Goal: Task Accomplishment & Management: Use online tool/utility

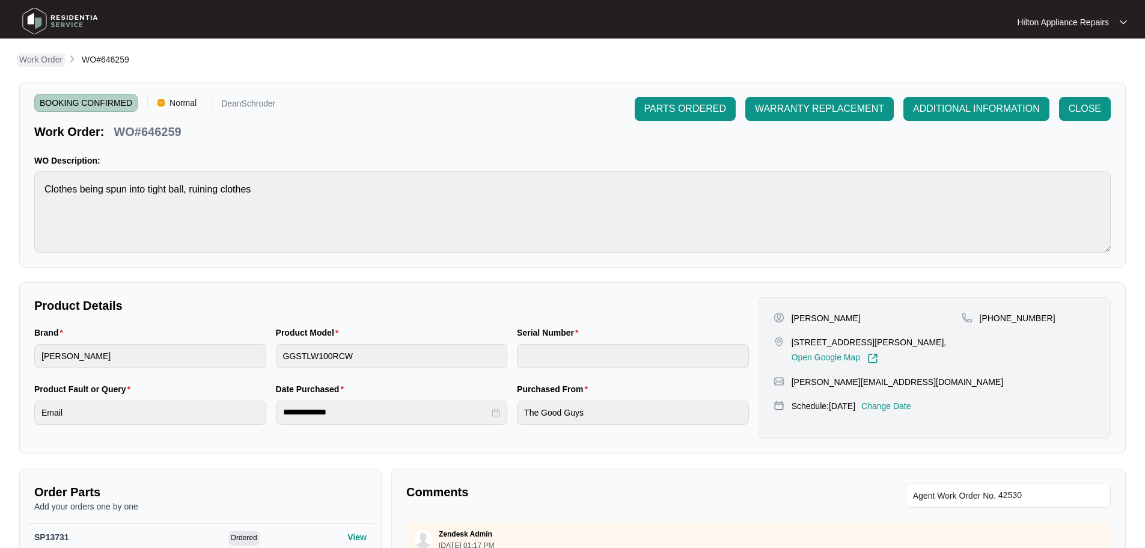
click at [50, 63] on p "Work Order" at bounding box center [40, 59] width 43 height 12
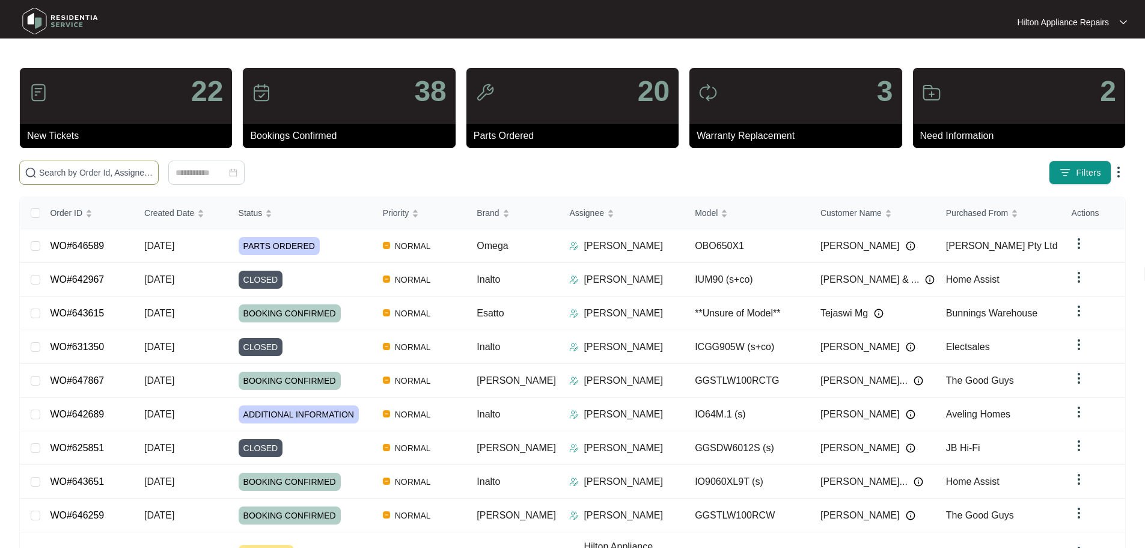
click at [153, 170] on input "text" at bounding box center [96, 172] width 114 height 13
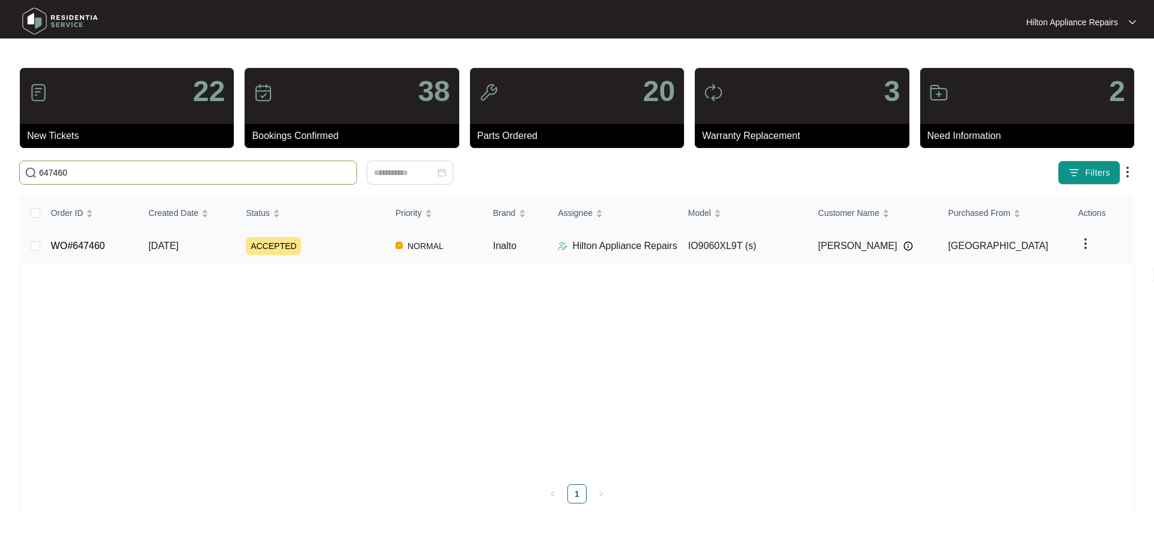
type input "647460"
click at [347, 249] on div "ACCEPTED" at bounding box center [316, 246] width 140 height 18
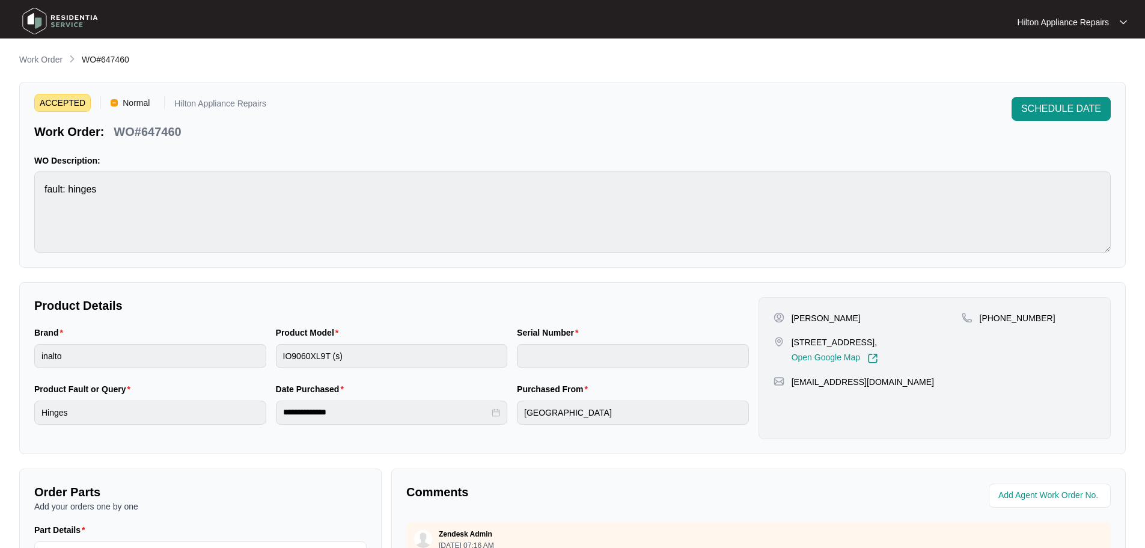
click at [52, 58] on p "Work Order" at bounding box center [40, 59] width 43 height 12
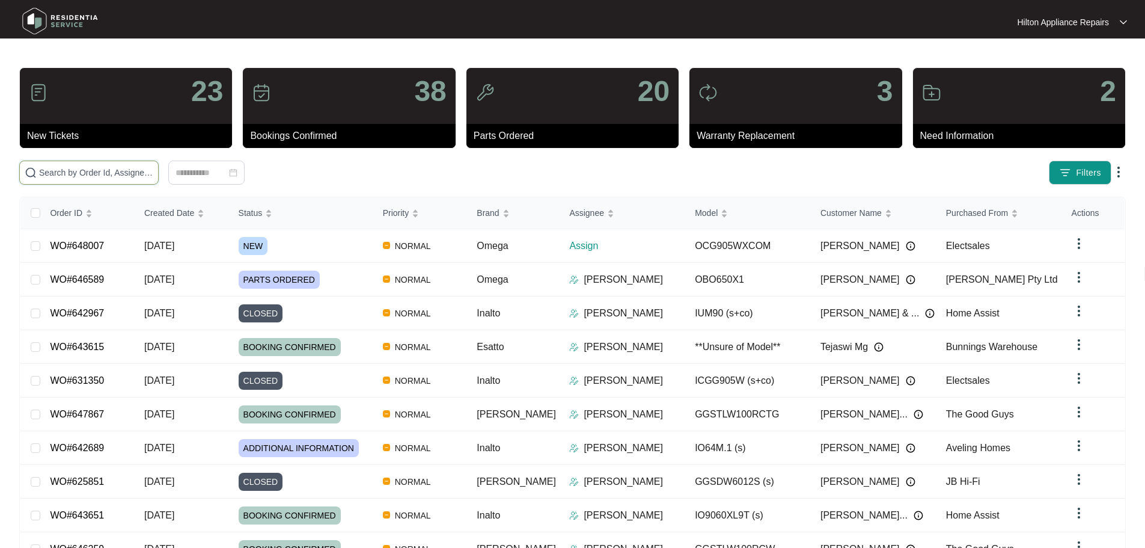
click at [117, 173] on input "text" at bounding box center [96, 172] width 114 height 13
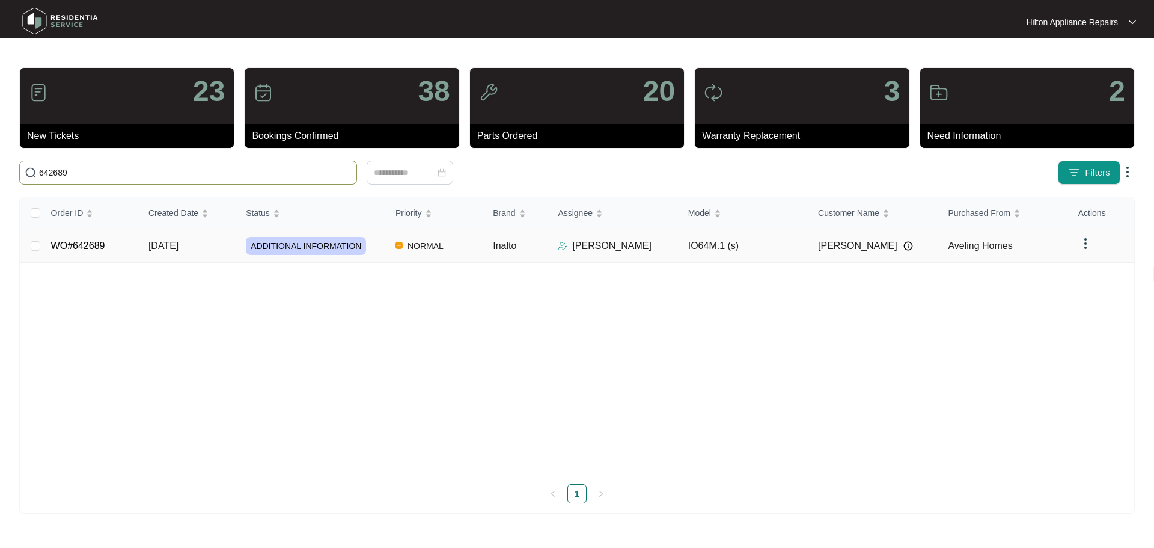
type input "642689"
click at [477, 245] on td "NORMAL" at bounding box center [434, 246] width 97 height 34
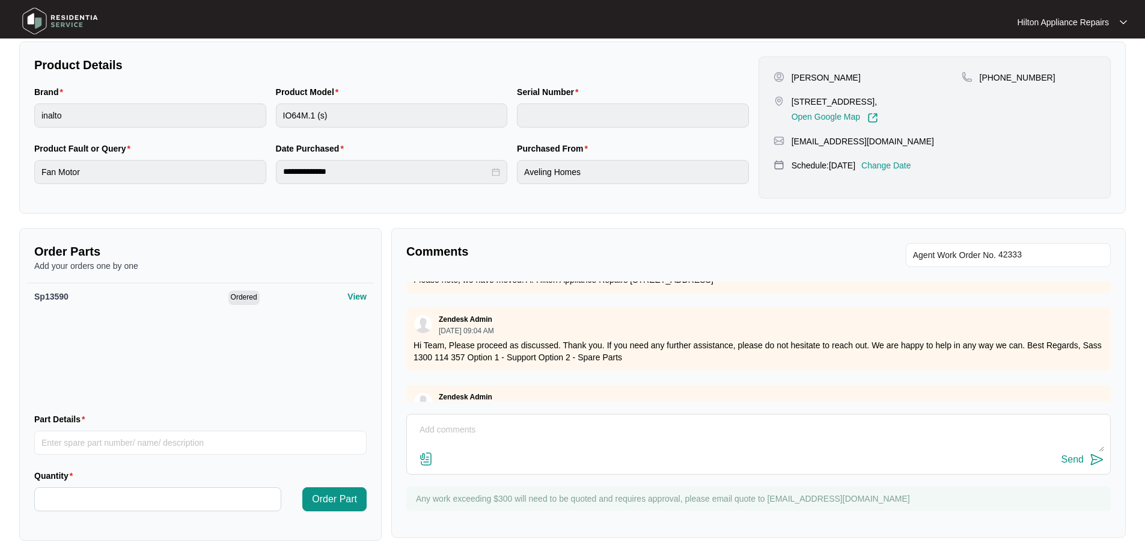
scroll to position [598, 0]
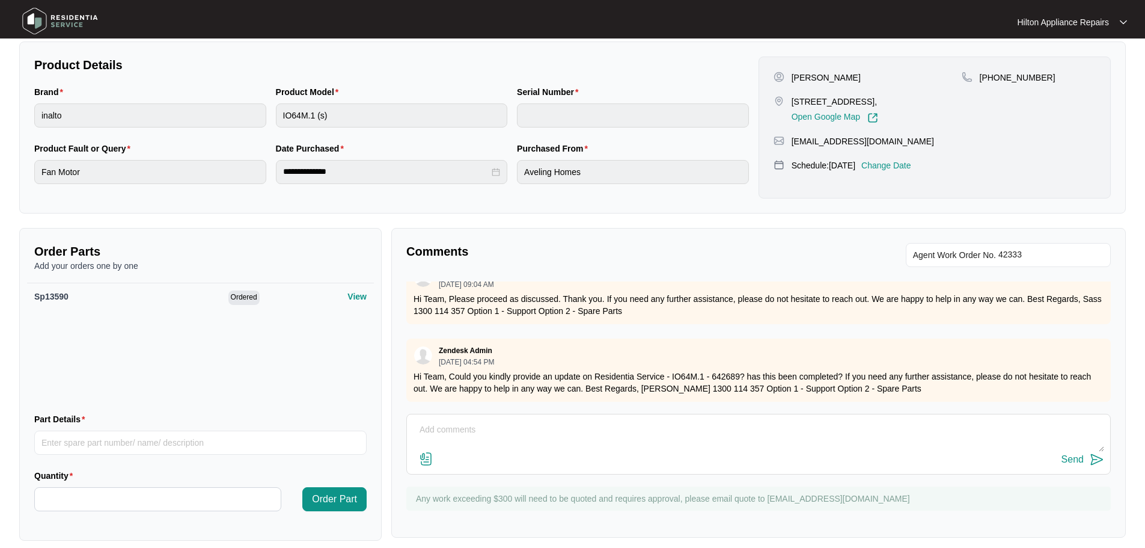
click at [633, 427] on textarea at bounding box center [758, 435] width 691 height 31
paste textarea "I changed the fan heating element and fan motor and test ok"
click at [418, 424] on textarea "I changed the fan heating element and fan motor and test ok" at bounding box center [758, 435] width 691 height 31
paste textarea "[PERSON_NAME] (EAST/NORTH) ([DATE]) - Work Note"
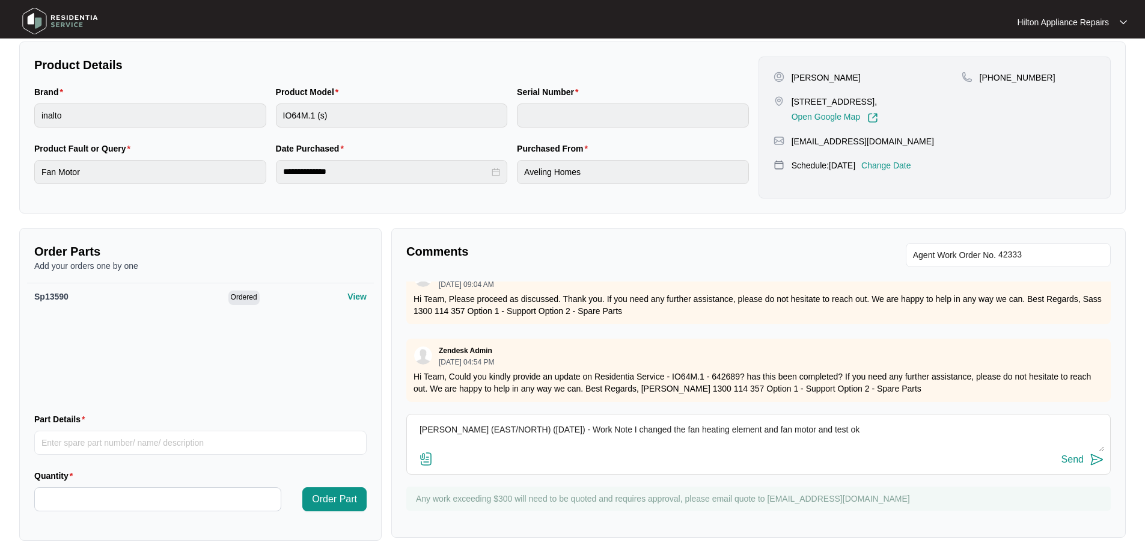
click at [527, 423] on textarea "[PERSON_NAME] (EAST/NORTH) ([DATE]) - Work Note I changed the fan heating eleme…" at bounding box center [758, 435] width 691 height 31
type textarea "[PERSON_NAME] (EAST/NORTH) ([DATE]) - Work Note I changed the fan heating eleme…"
click at [1072, 457] on div "Send" at bounding box center [1073, 459] width 22 height 11
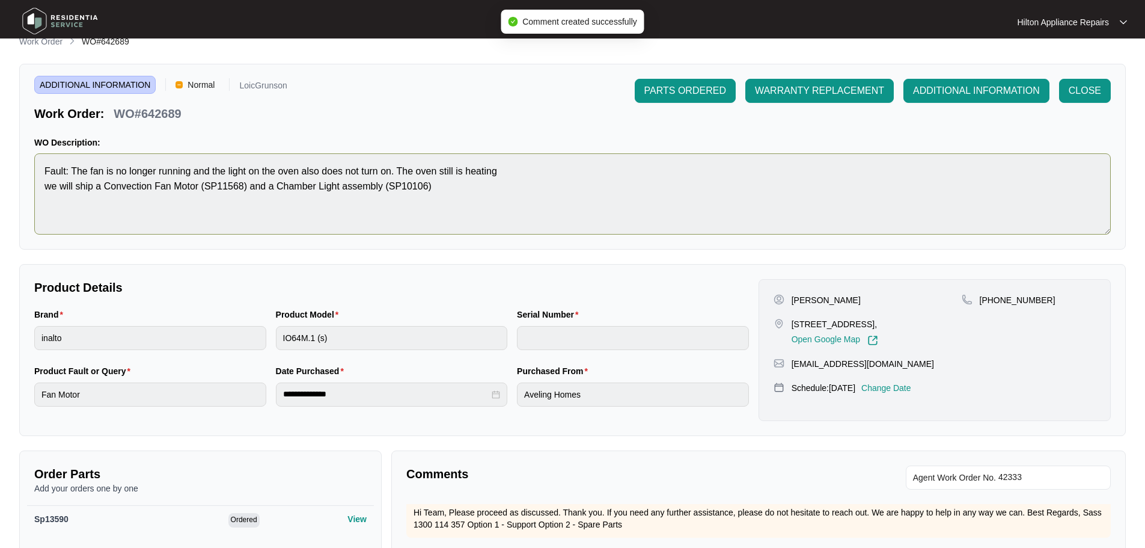
scroll to position [0, 0]
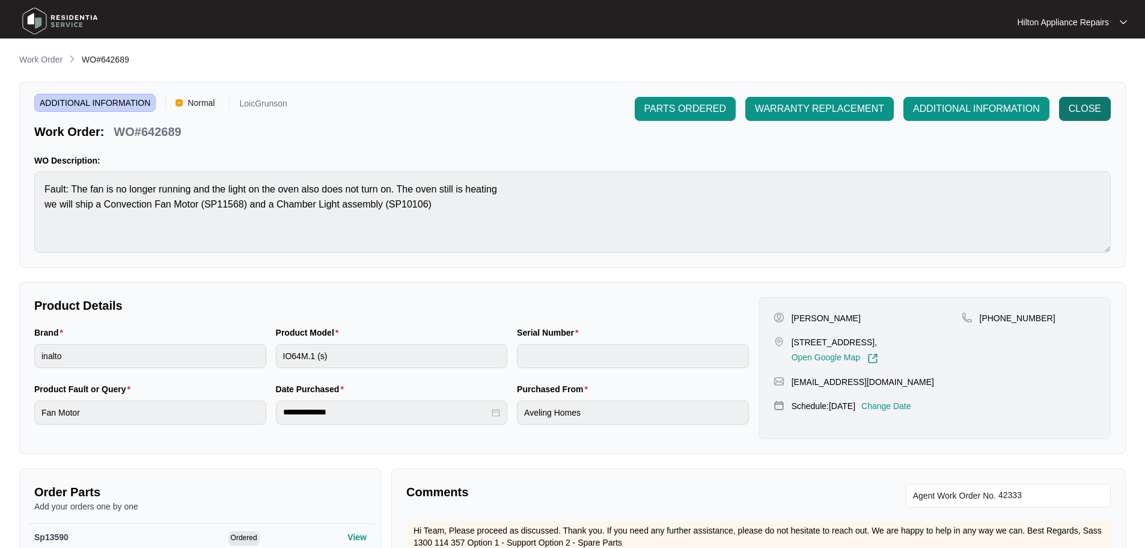
click at [1077, 106] on span "CLOSE" at bounding box center [1085, 109] width 32 height 14
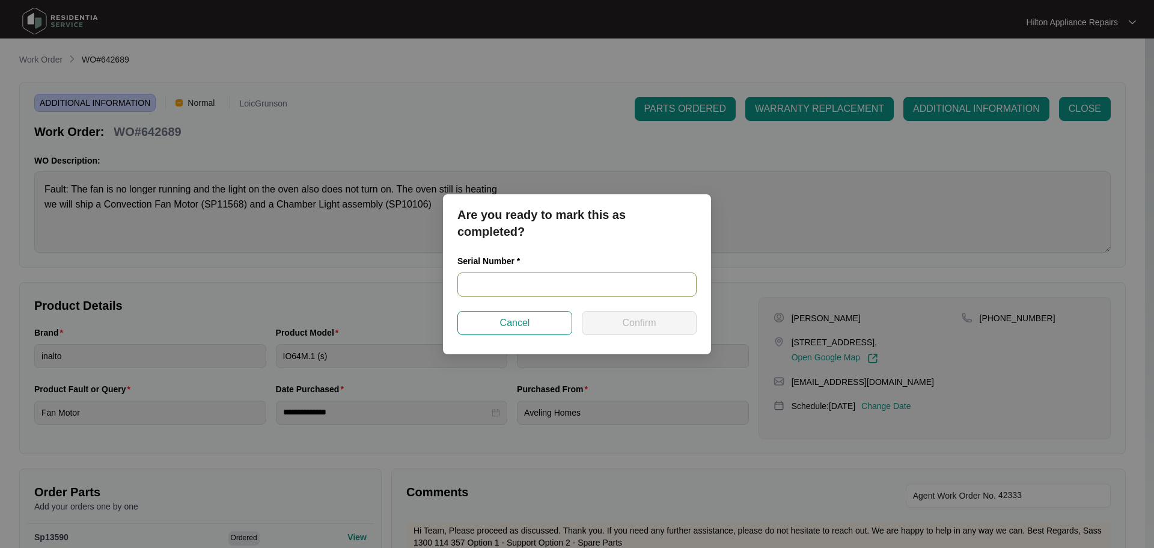
click at [605, 286] on input "text" at bounding box center [576, 284] width 239 height 24
click at [569, 284] on input "text" at bounding box center [576, 284] width 239 height 24
click at [622, 296] on input "text" at bounding box center [576, 284] width 239 height 24
type input "91225200096"
click at [621, 319] on button "Confirm" at bounding box center [639, 323] width 115 height 24
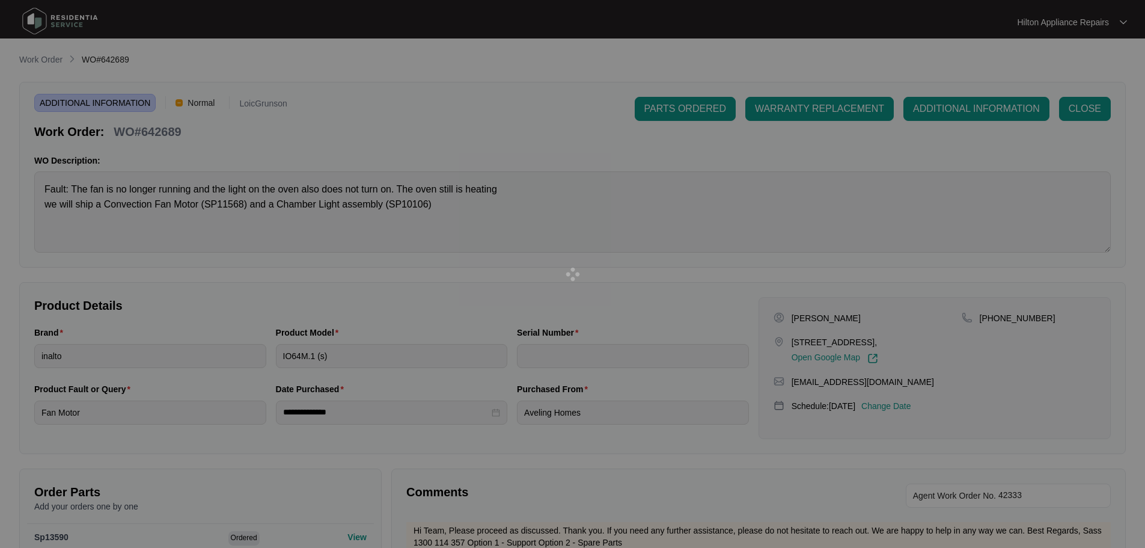
type input "91225200096"
